Goal: Task Accomplishment & Management: Manage account settings

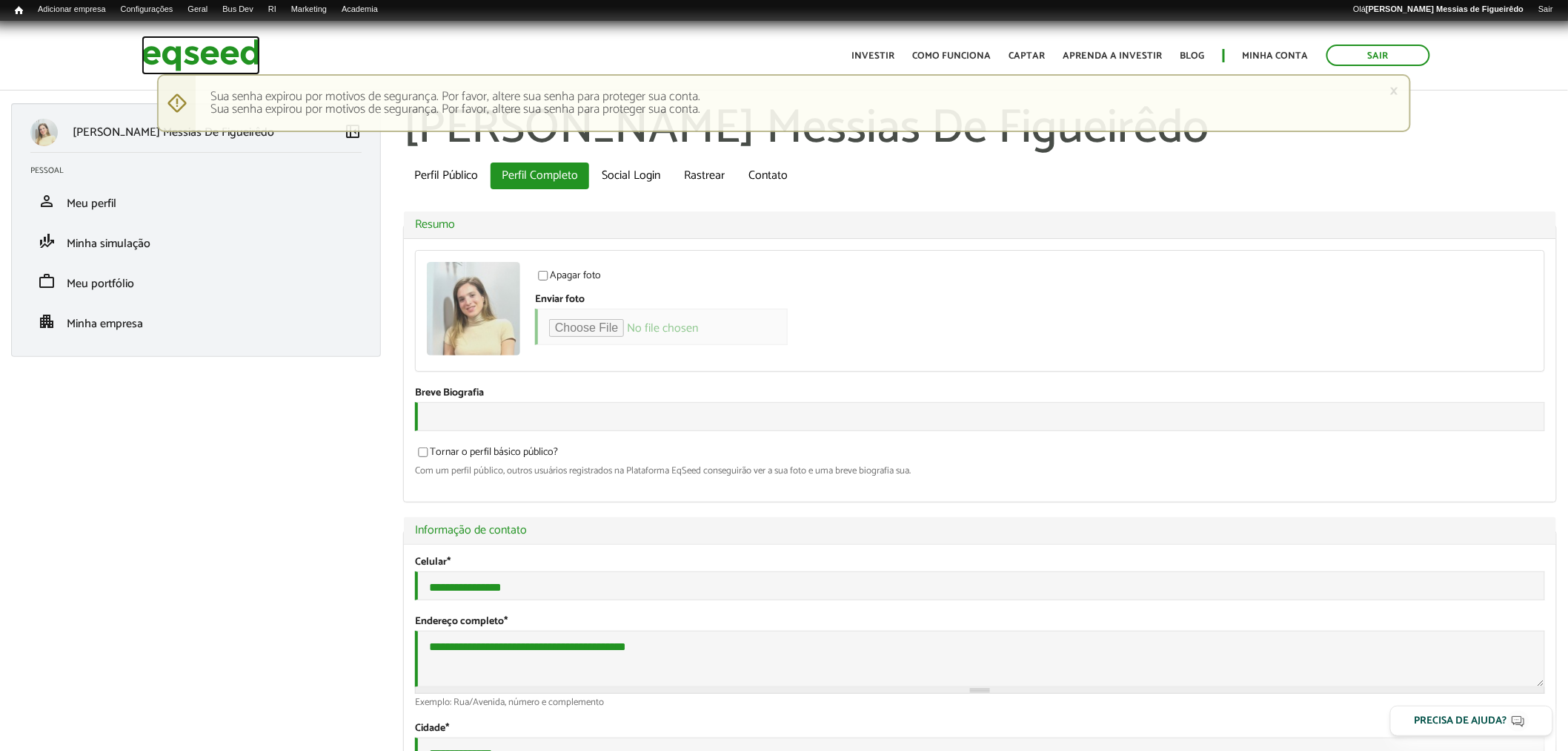
click at [219, 63] on img at bounding box center [201, 56] width 119 height 40
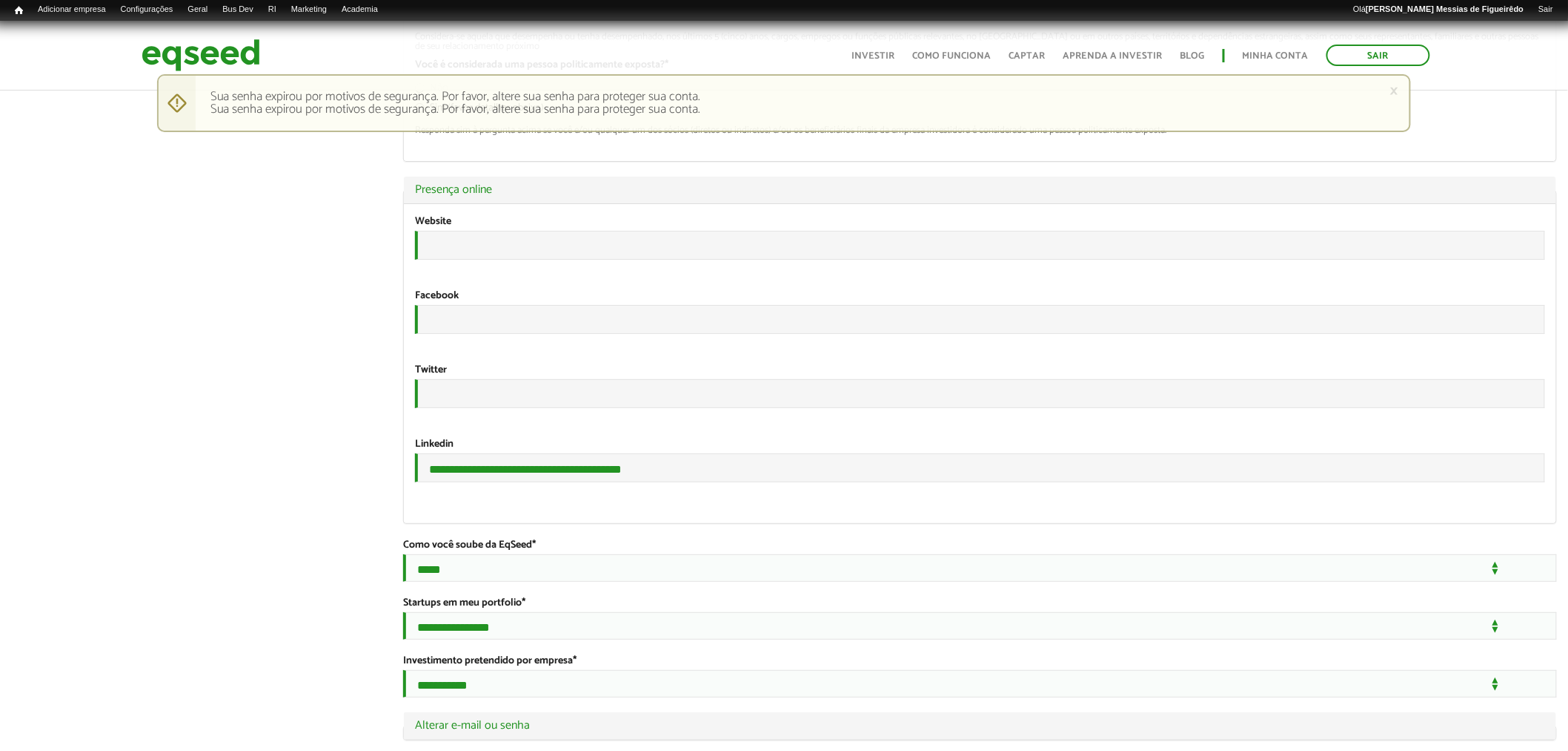
scroll to position [2672, 0]
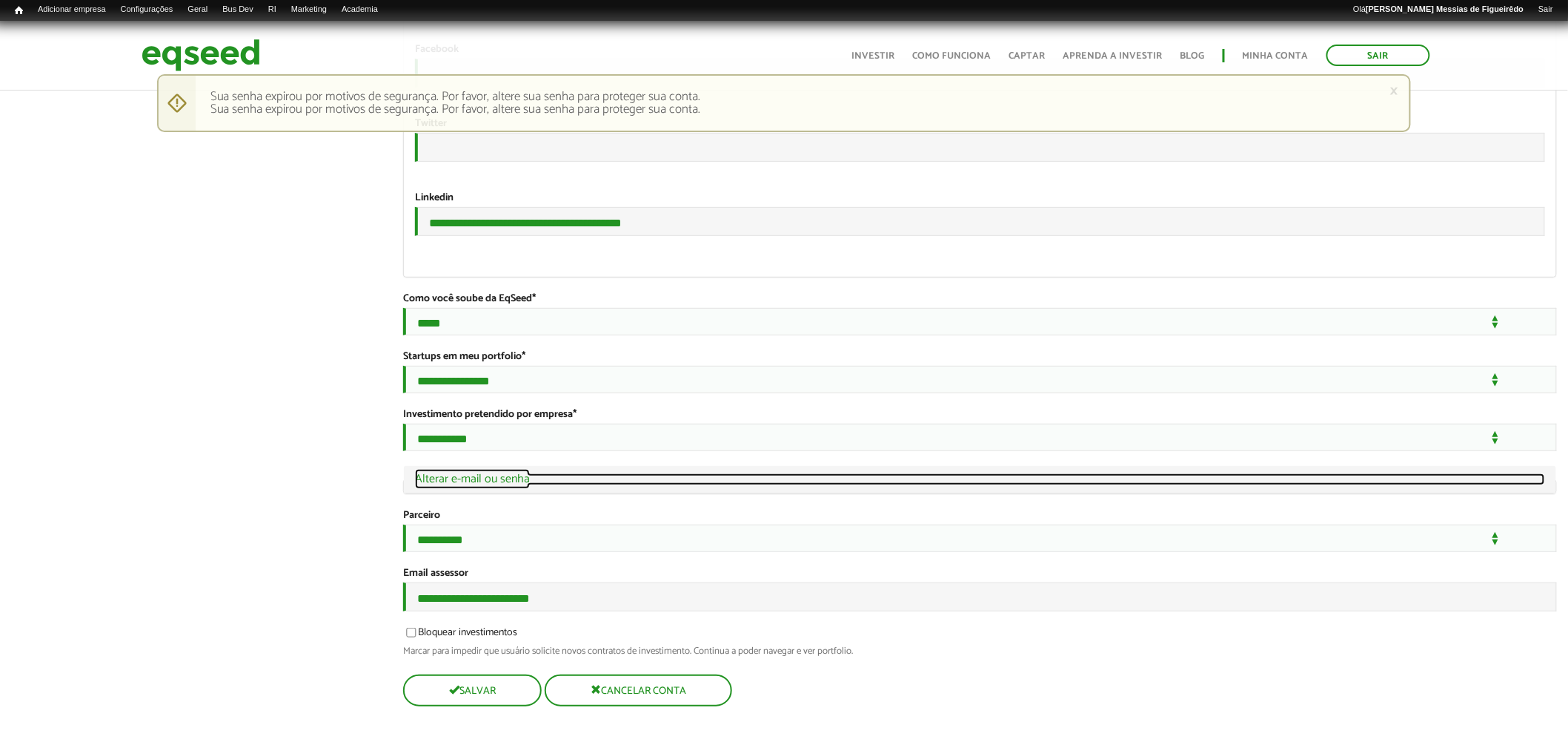
click at [489, 474] on link "Ocultar Alterar e-mail ou senha" at bounding box center [980, 479] width 1131 height 12
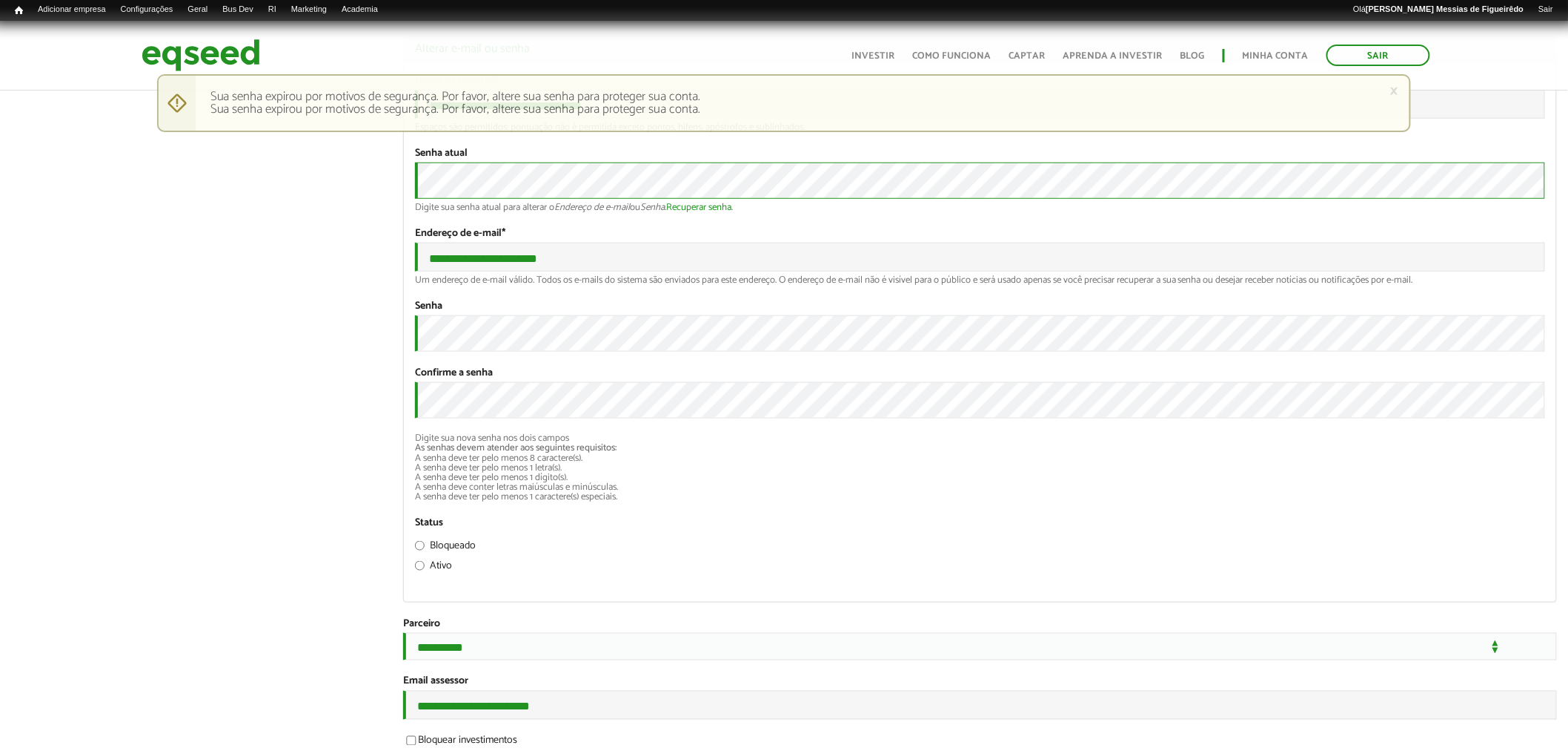
scroll to position [2898, 0]
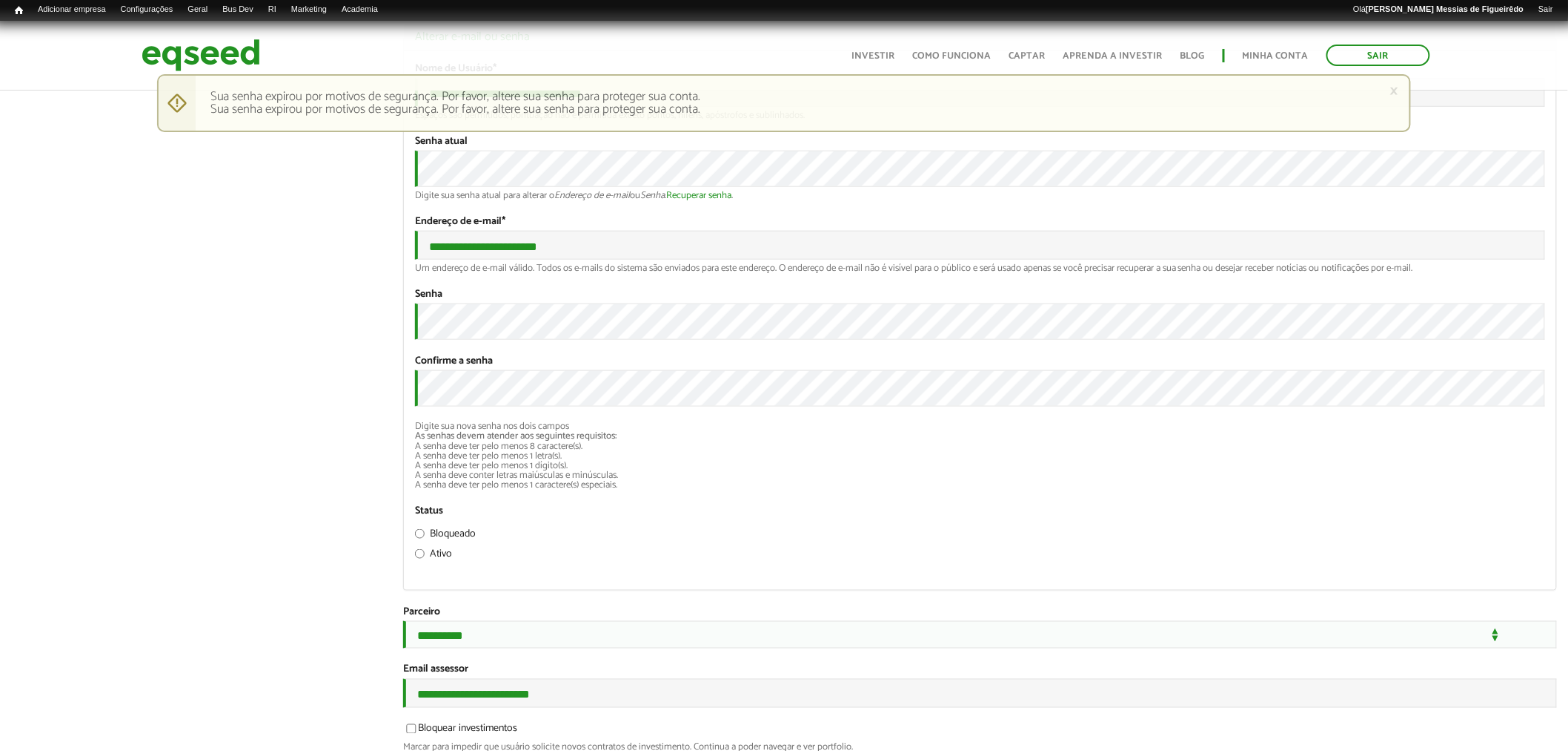
scroll to position [2911, 0]
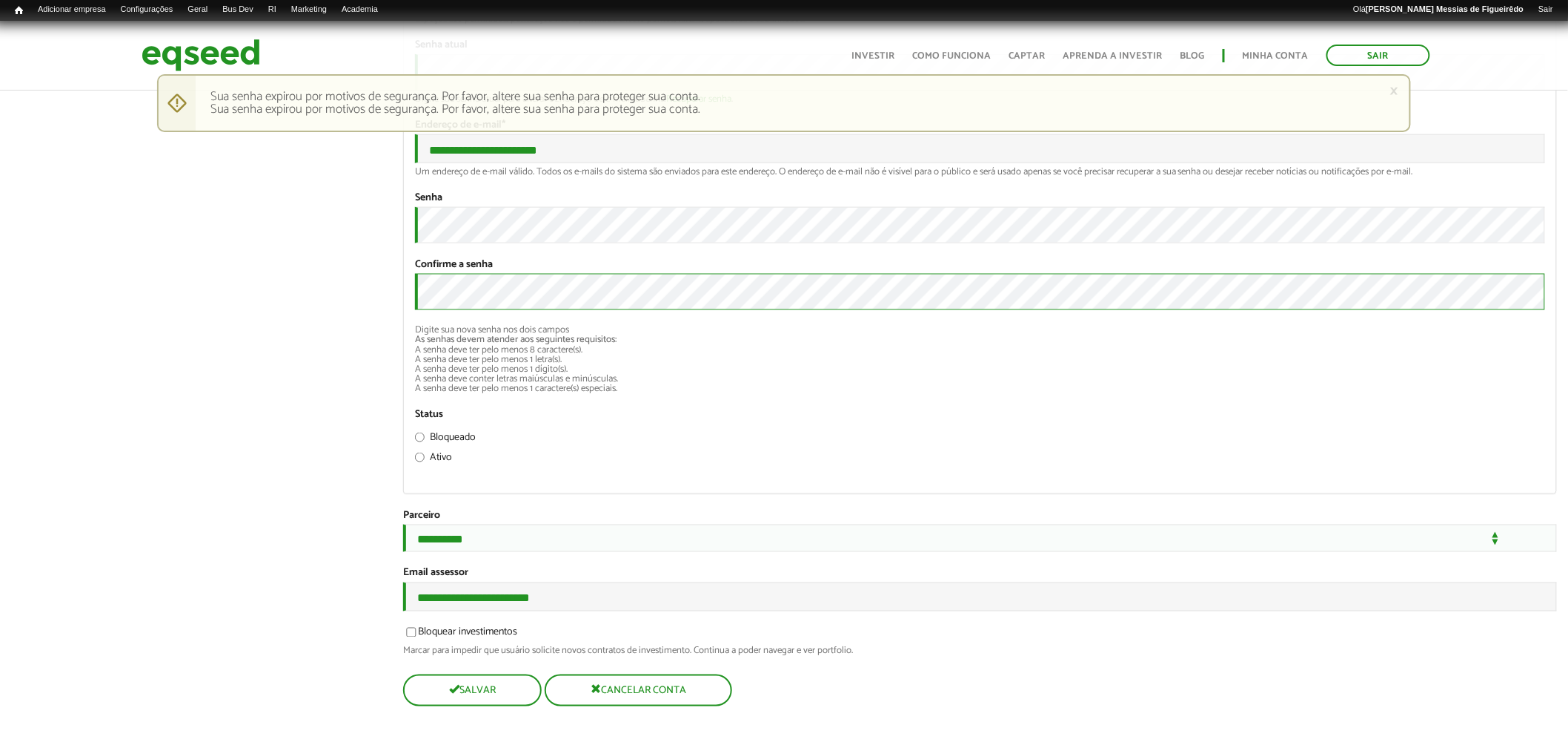
scroll to position [3227, 0]
click at [470, 695] on button "Salvar" at bounding box center [471, 690] width 136 height 29
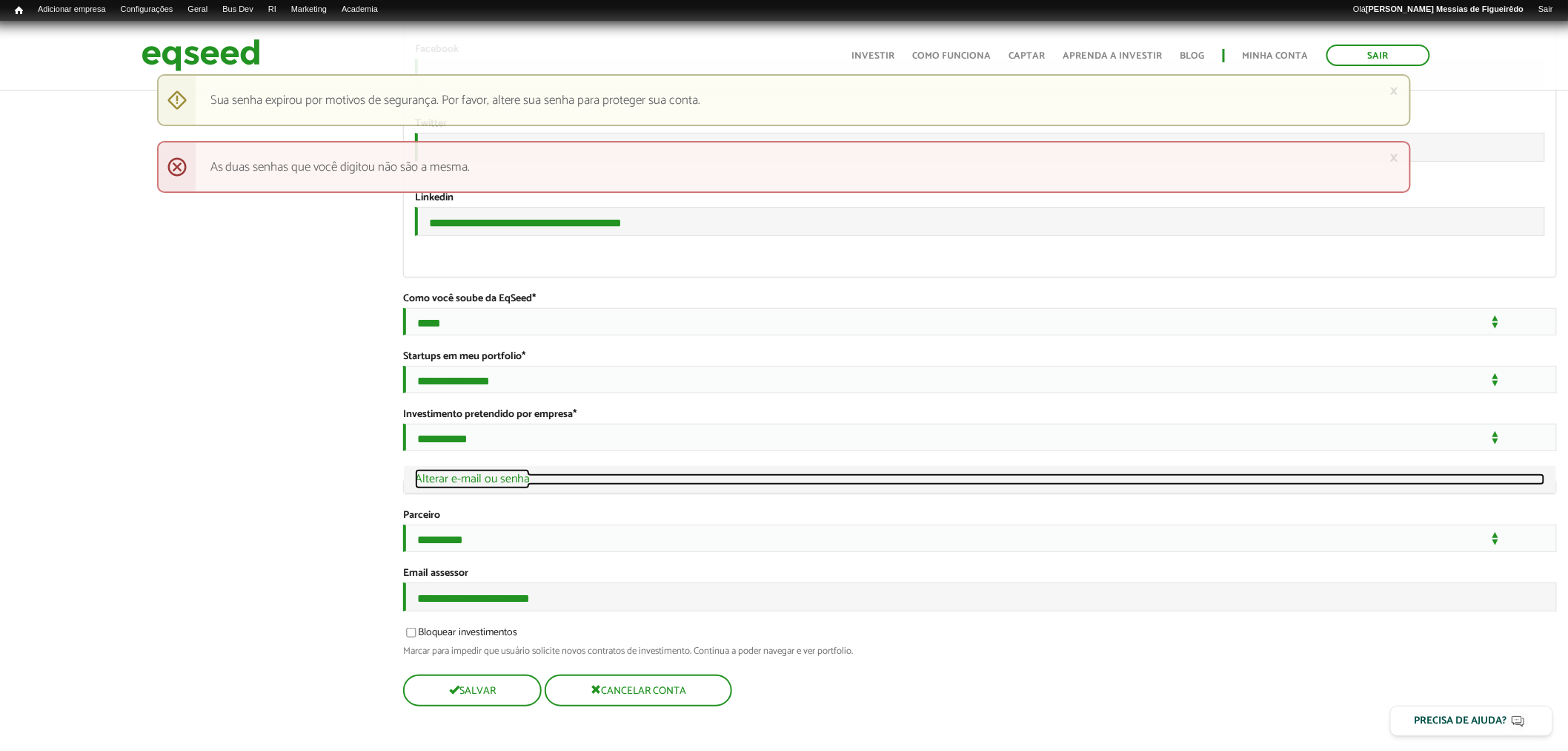
click at [485, 485] on link "Ocultar Alterar e-mail ou senha" at bounding box center [980, 479] width 1131 height 12
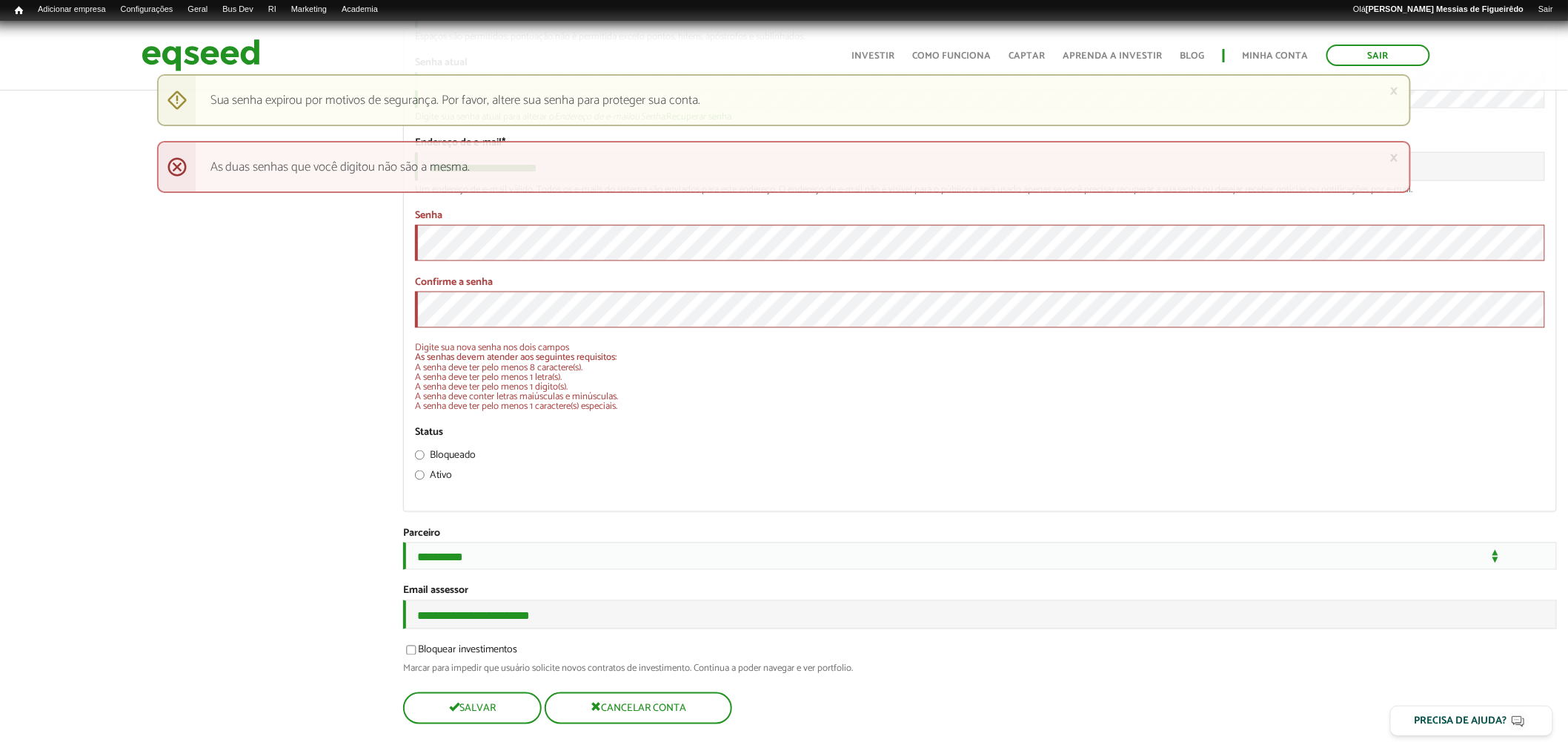
scroll to position [2990, 0]
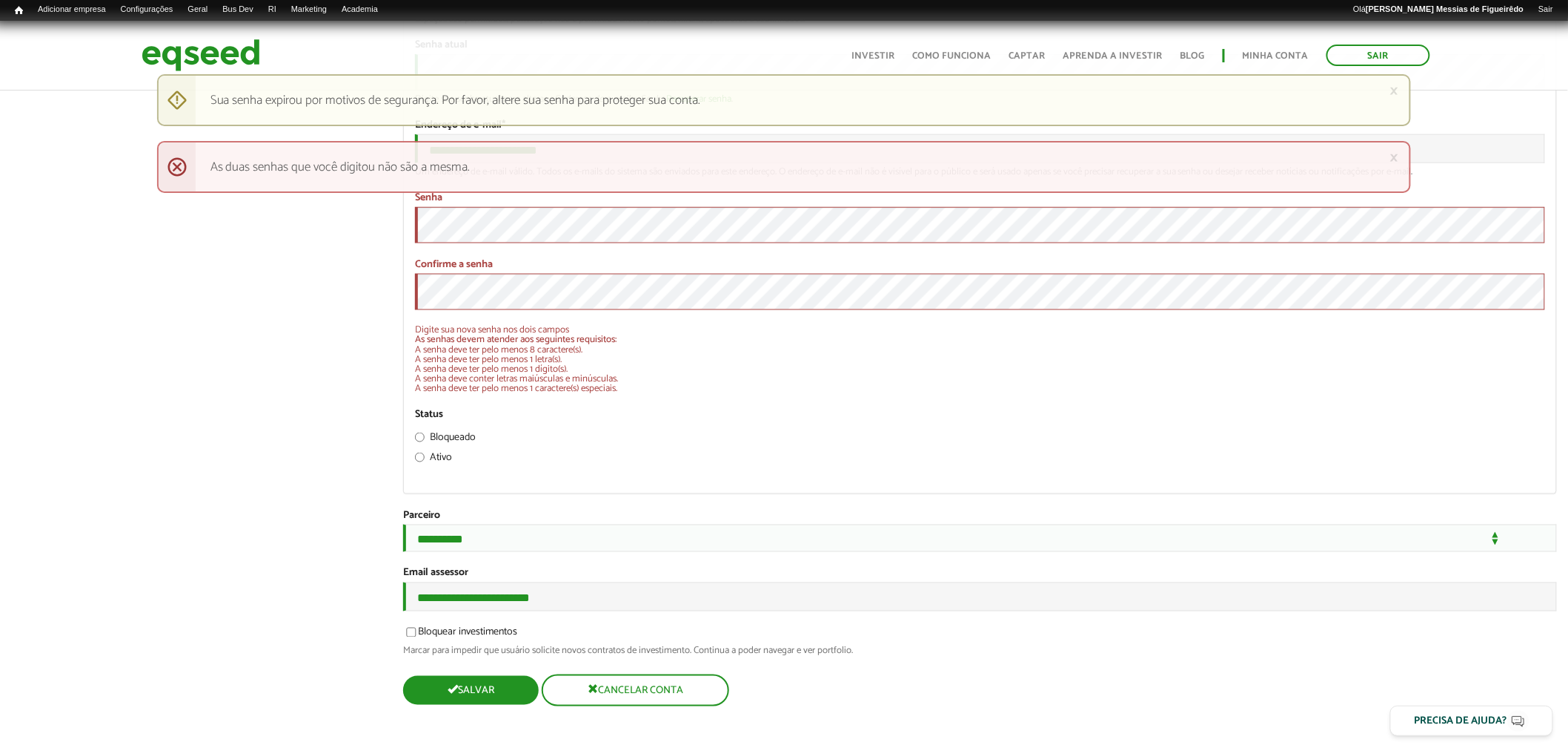
click at [456, 690] on span "submit" at bounding box center [453, 689] width 10 height 10
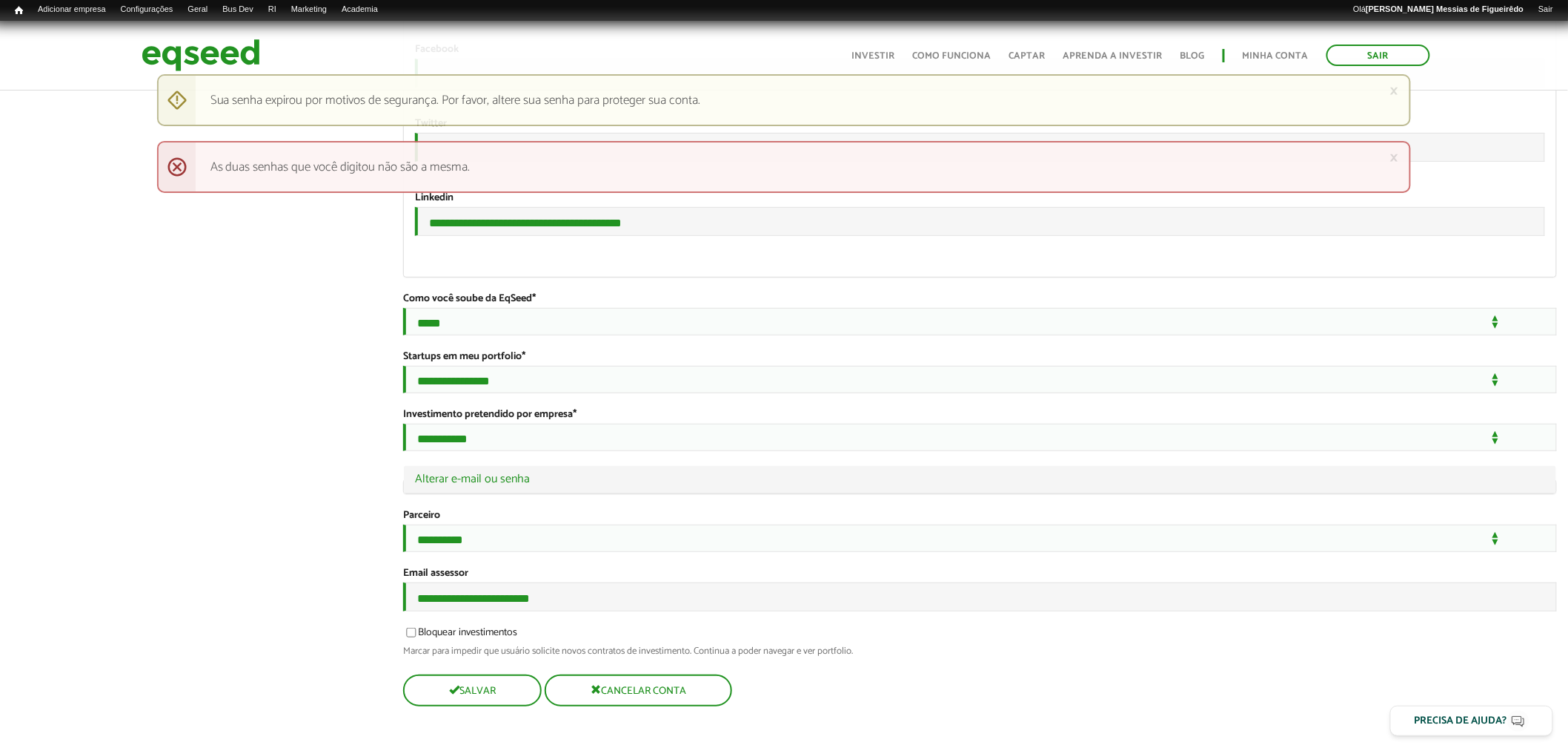
scroll to position [2598, 0]
click at [183, 54] on img at bounding box center [201, 56] width 119 height 40
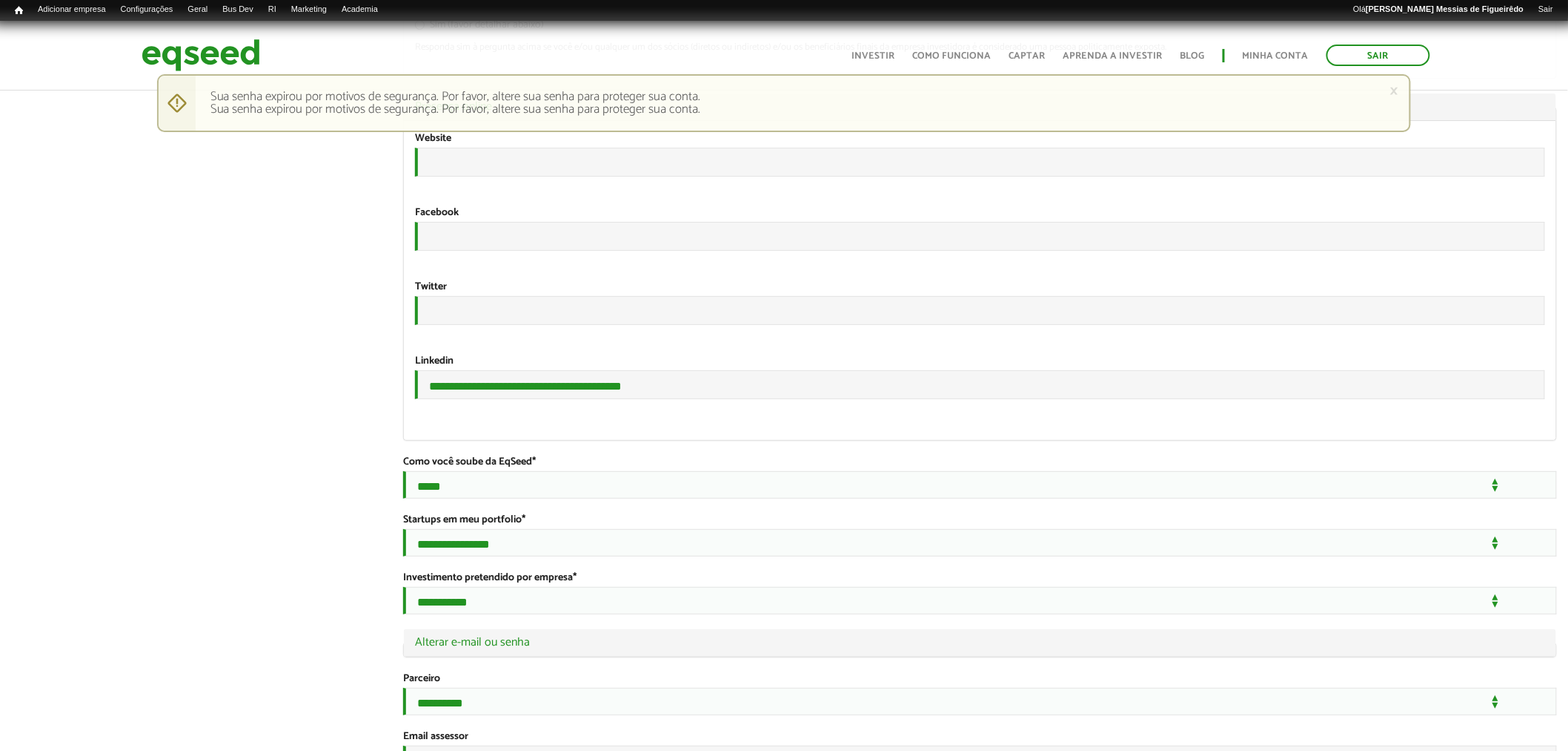
scroll to position [2672, 0]
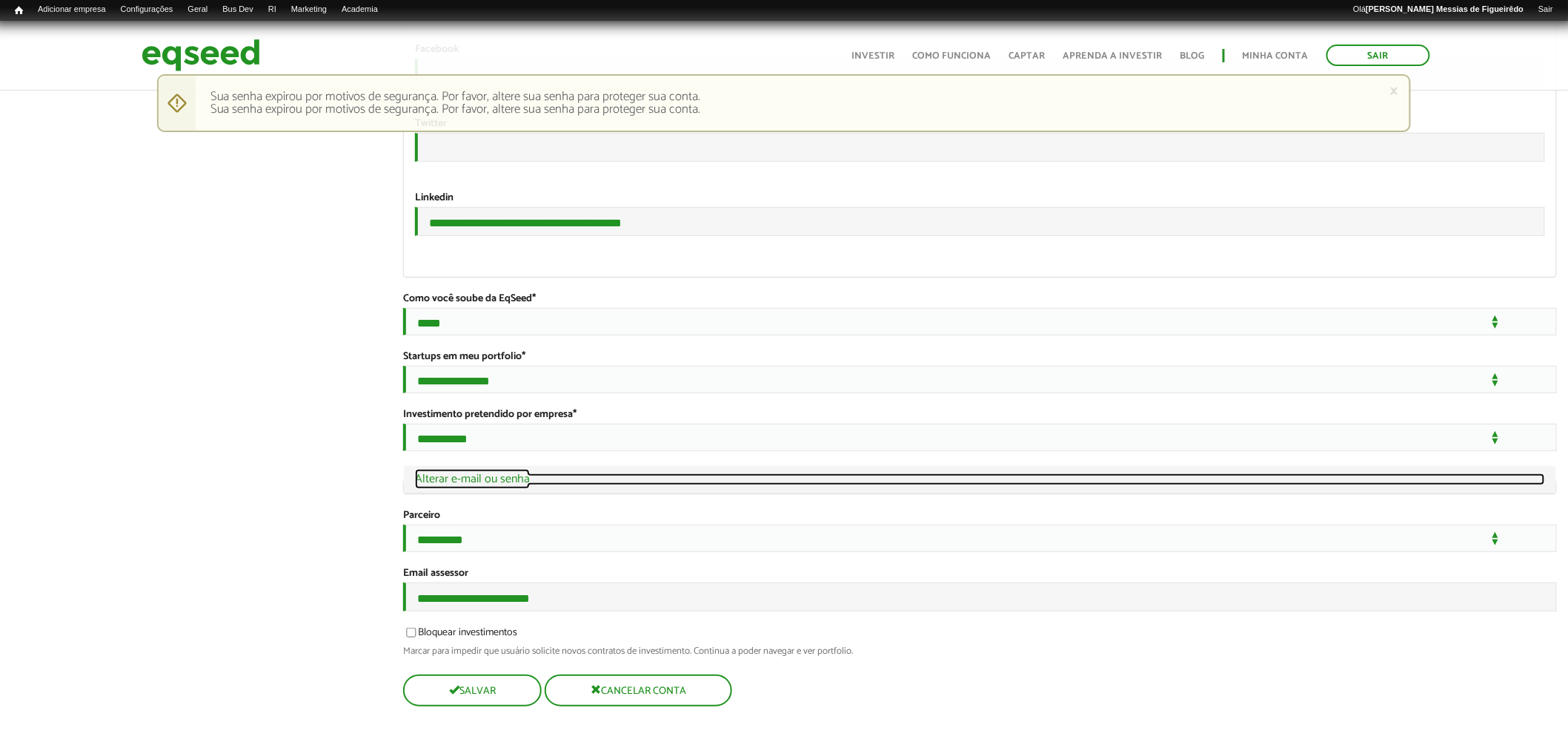
click at [476, 474] on link "Ocultar Alterar e-mail ou senha" at bounding box center [980, 479] width 1131 height 12
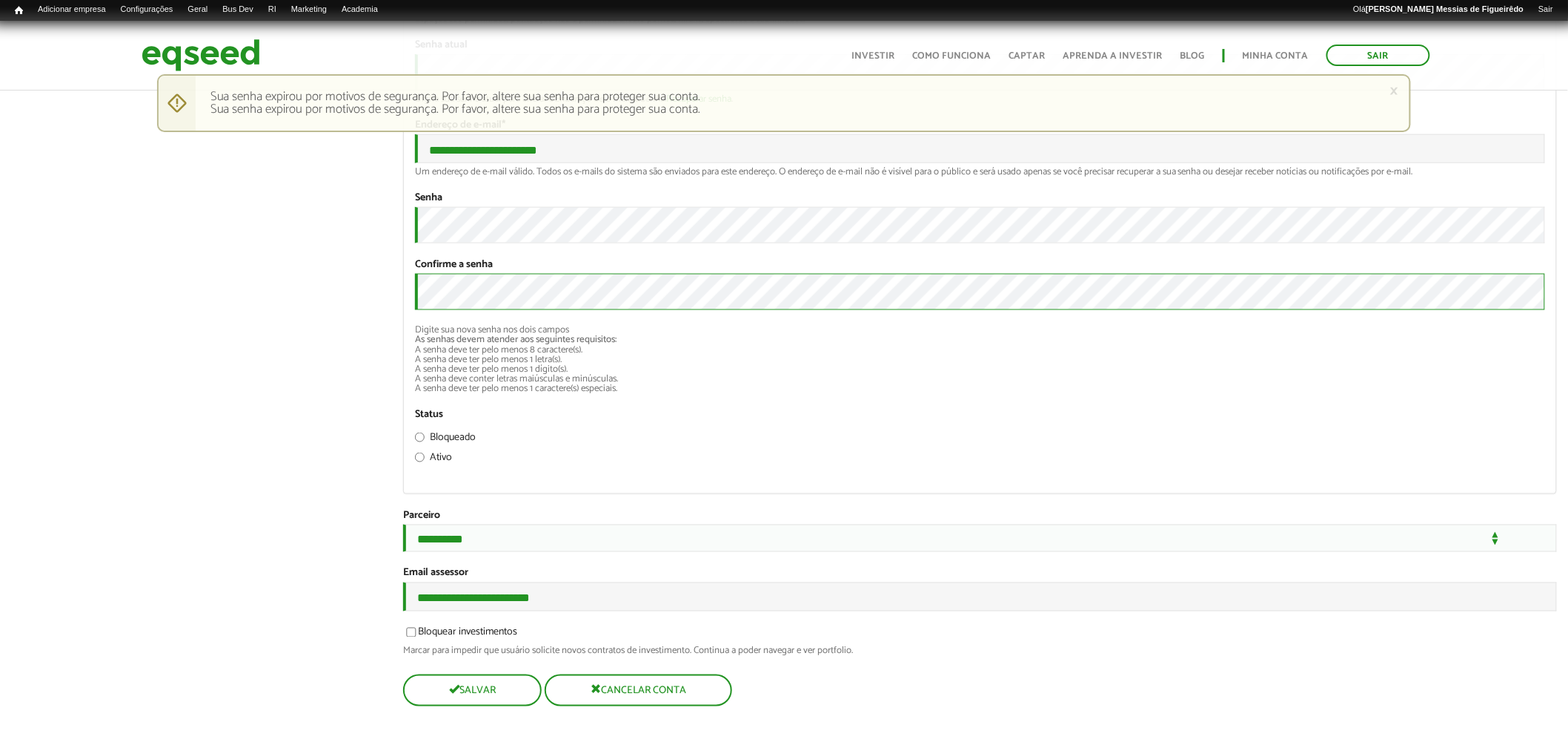
scroll to position [3227, 0]
click at [460, 691] on button "Salvar" at bounding box center [471, 690] width 136 height 29
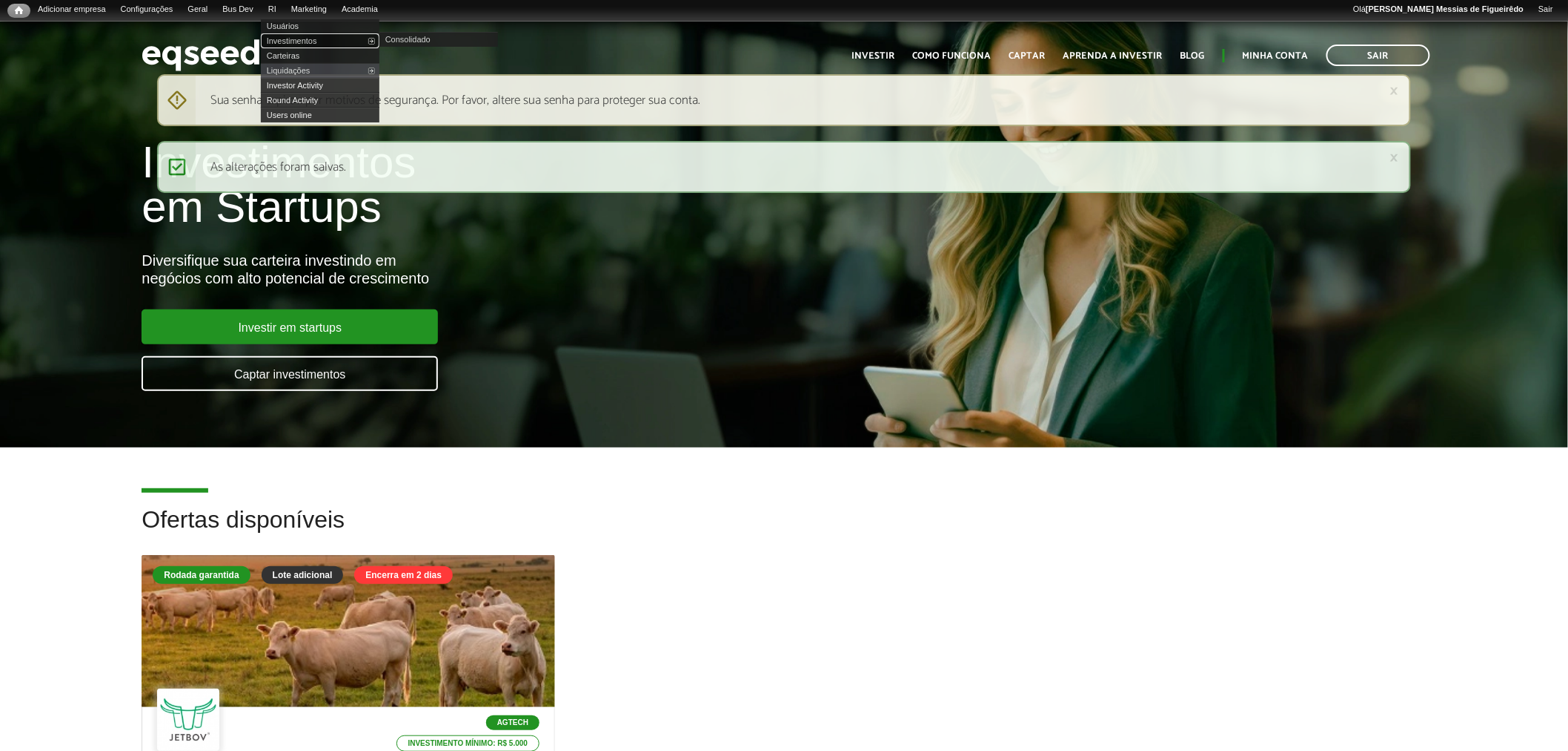
click at [310, 44] on link "Investimentos" at bounding box center [321, 41] width 119 height 15
click at [305, 29] on link "Usuários" at bounding box center [321, 26] width 119 height 15
click at [313, 39] on link "Investimentos" at bounding box center [321, 41] width 119 height 15
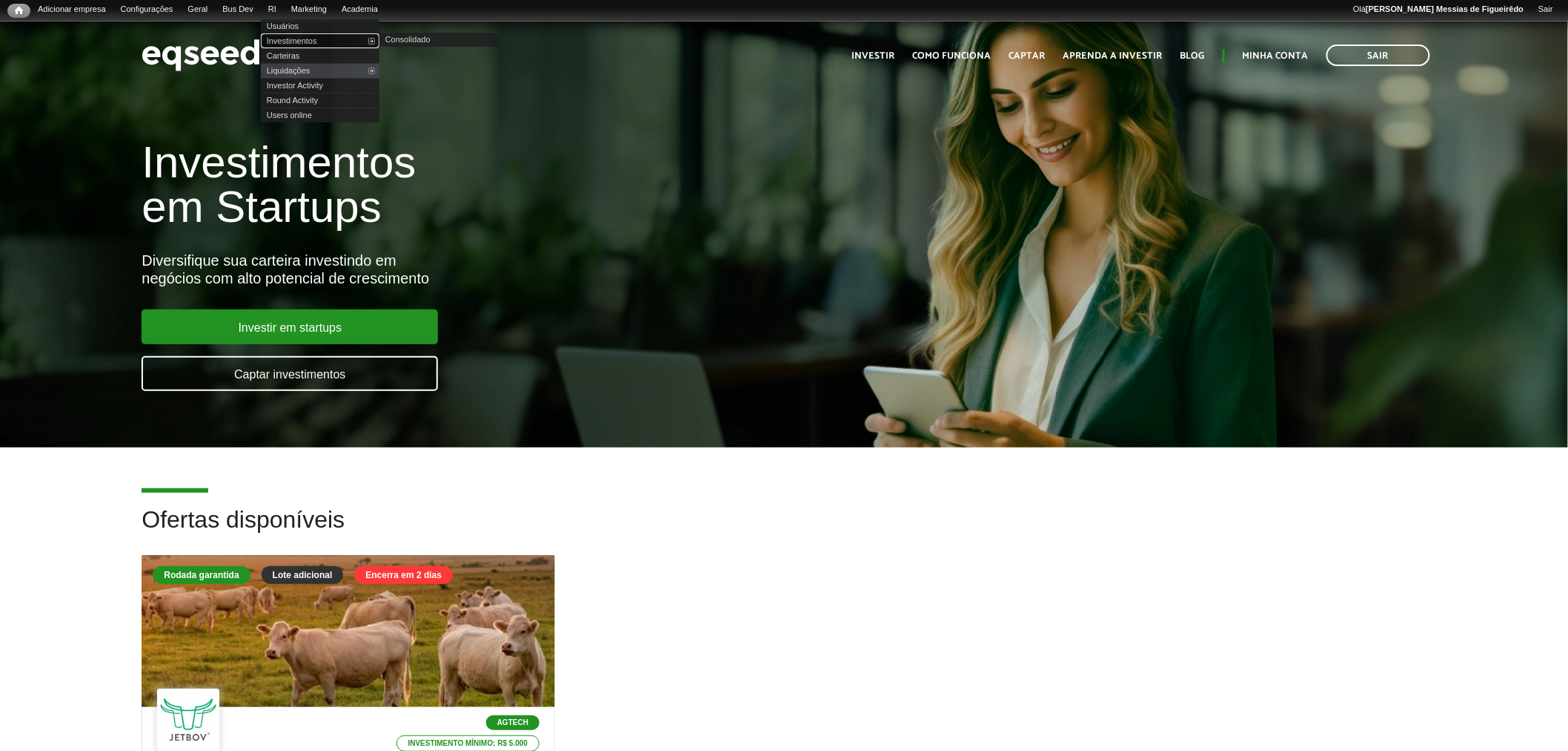
click at [311, 36] on link "Investimentos" at bounding box center [321, 41] width 119 height 15
